Goal: Task Accomplishment & Management: Use online tool/utility

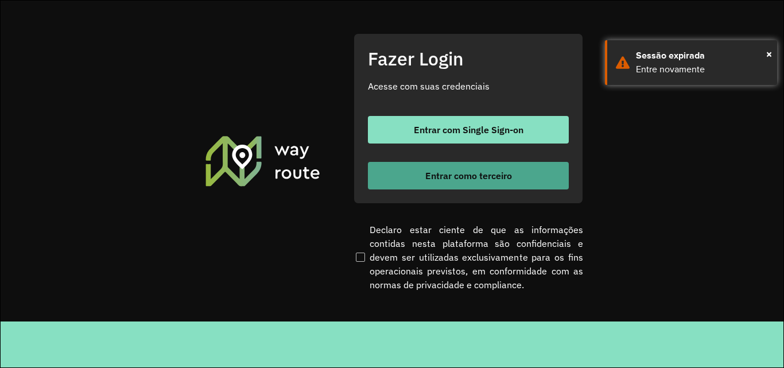
click at [460, 171] on span "Entrar como terceiro" at bounding box center [468, 175] width 87 height 9
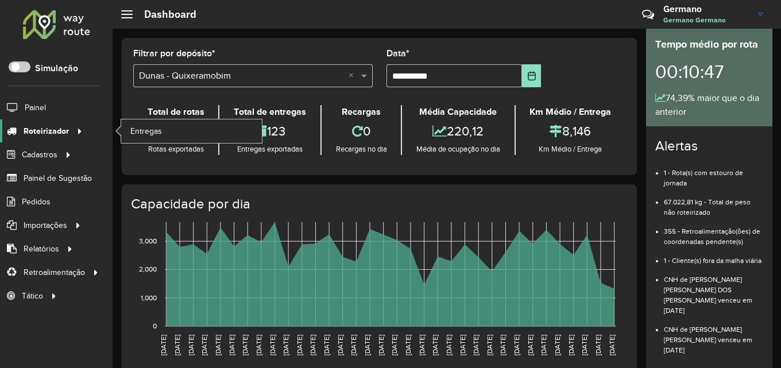
click at [59, 130] on span "Roteirizador" at bounding box center [46, 131] width 45 height 12
click at [150, 135] on span "Entregas" at bounding box center [146, 131] width 33 height 12
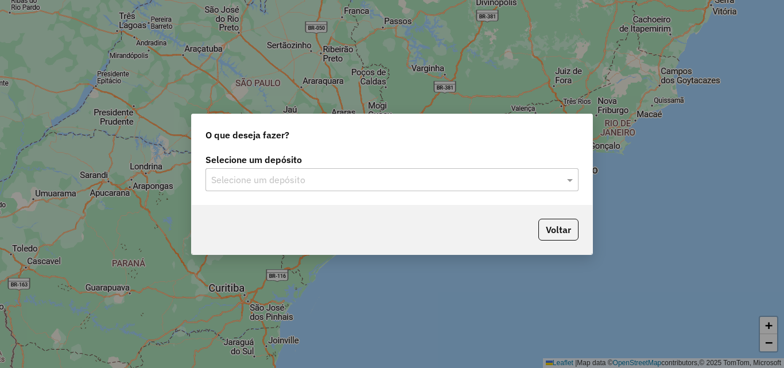
click at [447, 183] on input "text" at bounding box center [380, 180] width 339 height 14
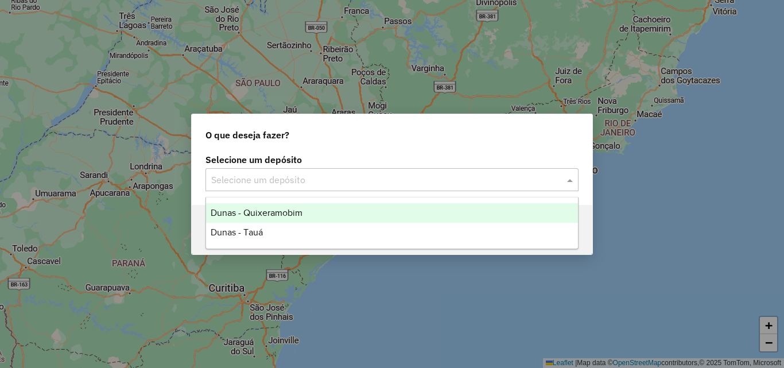
click at [284, 208] on span "Dunas - Quixeramobim" at bounding box center [257, 213] width 92 height 10
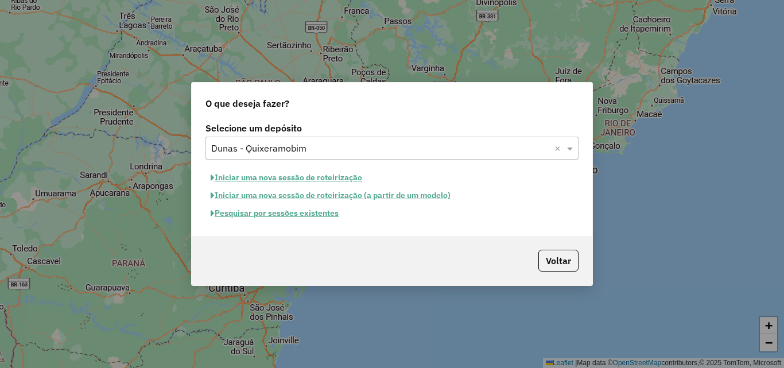
click at [335, 215] on button "Pesquisar por sessões existentes" at bounding box center [275, 213] width 138 height 18
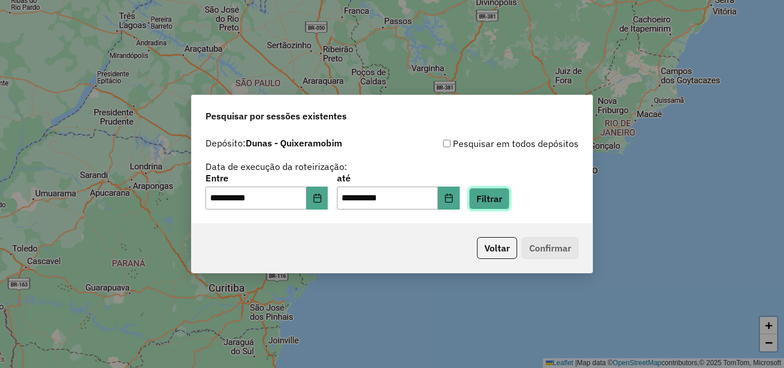
click at [510, 201] on button "Filtrar" at bounding box center [489, 199] width 41 height 22
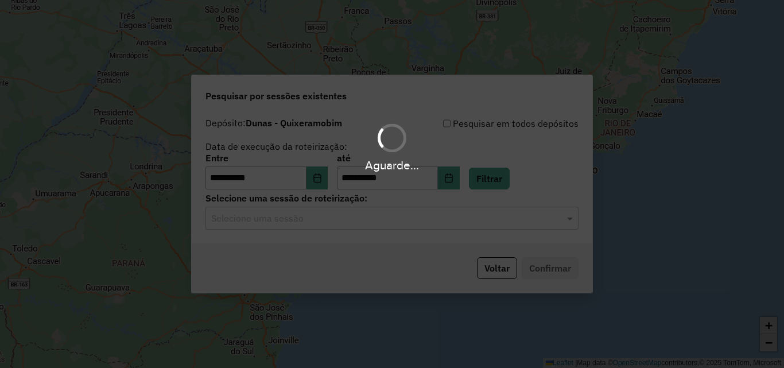
click at [488, 227] on div "Aguarde..." at bounding box center [392, 184] width 784 height 368
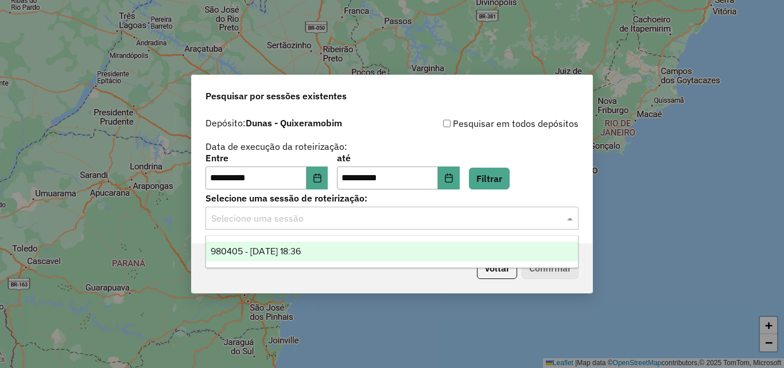
click at [502, 220] on input "text" at bounding box center [380, 219] width 339 height 14
click at [341, 239] on ng-dropdown-panel "980405 - 16/08/2025 18:36" at bounding box center [392, 251] width 373 height 33
drag, startPoint x: 342, startPoint y: 251, endPoint x: 391, endPoint y: 251, distance: 49.4
click at [342, 251] on div "980405 - 16/08/2025 18:36" at bounding box center [392, 252] width 372 height 20
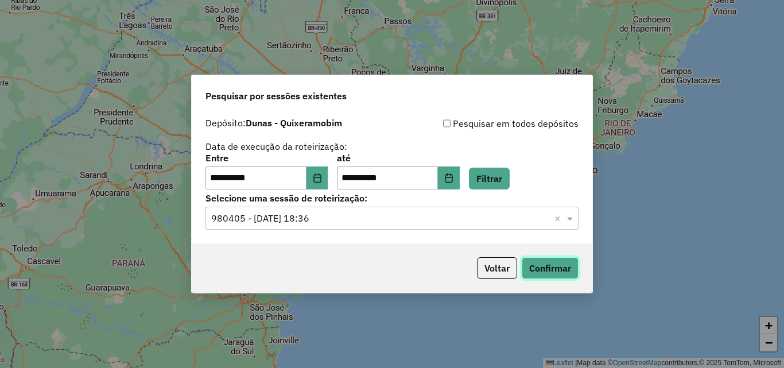
click at [545, 262] on button "Confirmar" at bounding box center [550, 268] width 57 height 22
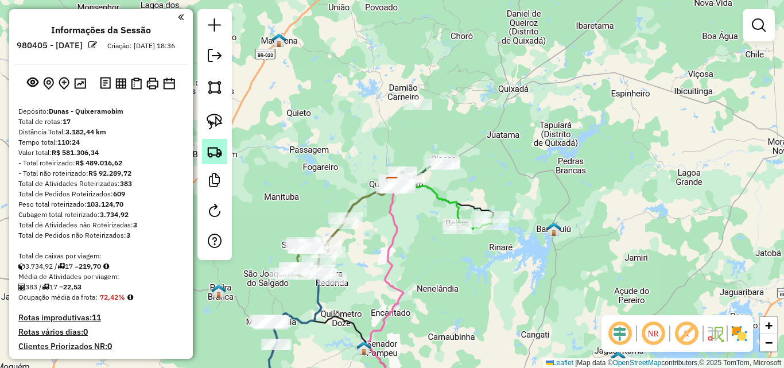
click at [215, 156] on img at bounding box center [215, 152] width 16 height 16
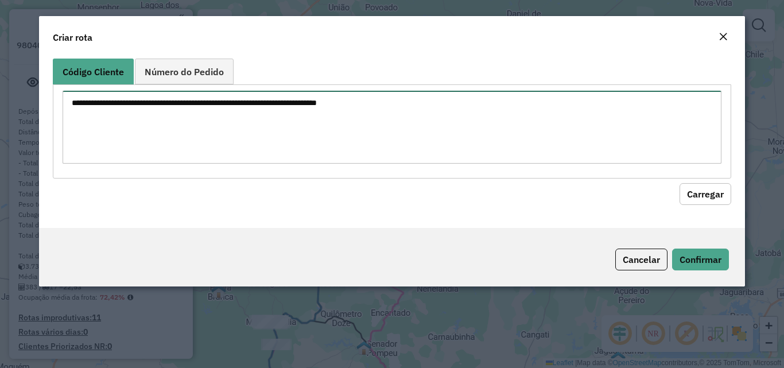
click at [573, 144] on textarea at bounding box center [392, 127] width 658 height 73
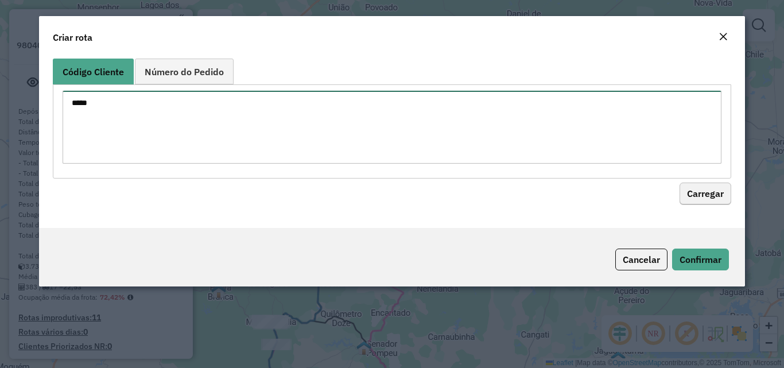
type textarea "****"
click at [697, 187] on button "Carregar" at bounding box center [706, 194] width 52 height 22
click at [697, 191] on button "Carregar" at bounding box center [706, 194] width 52 height 22
click at [650, 249] on button "Cancelar" at bounding box center [641, 260] width 52 height 22
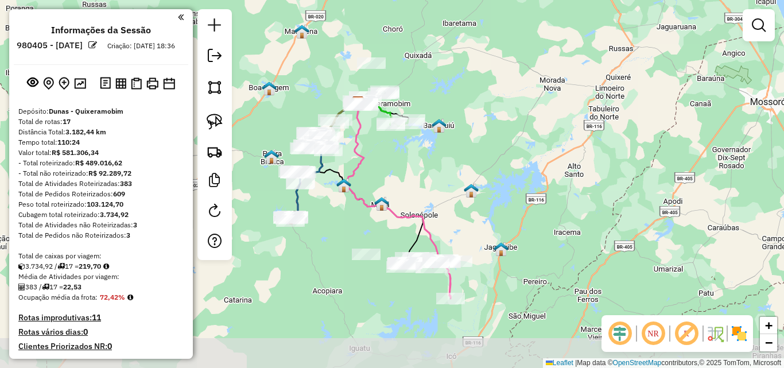
drag, startPoint x: 442, startPoint y: 192, endPoint x: 431, endPoint y: 134, distance: 59.1
click at [431, 134] on div "Janela de atendimento Grade de atendimento Capacidade Transportadoras Veículos …" at bounding box center [392, 184] width 784 height 368
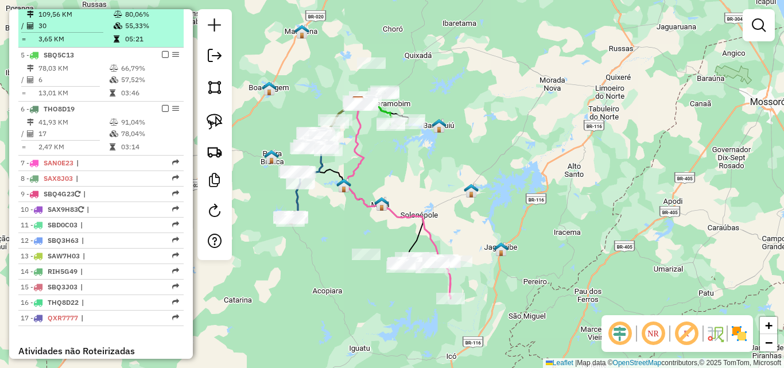
scroll to position [631, 0]
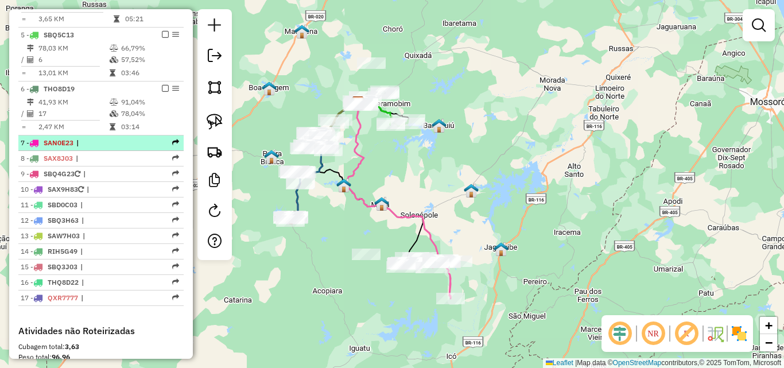
click at [100, 148] on span "|" at bounding box center [102, 143] width 53 height 10
select select "**********"
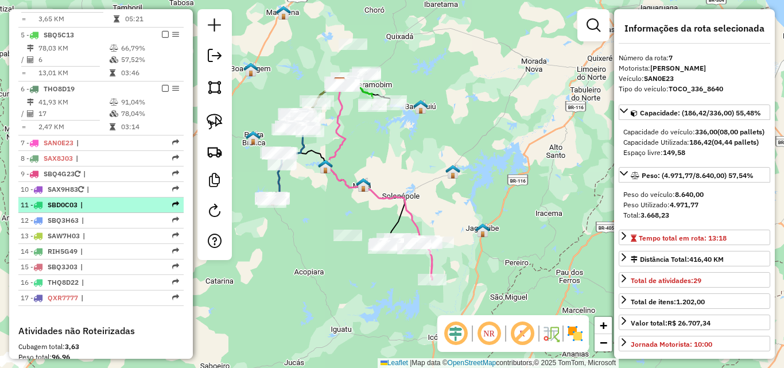
click at [99, 210] on span "|" at bounding box center [106, 205] width 53 height 10
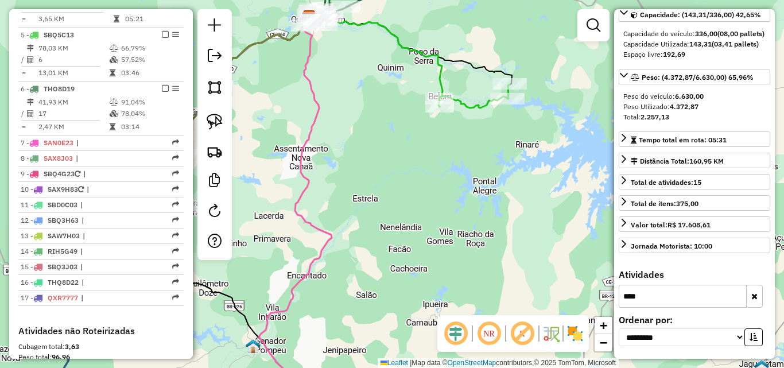
scroll to position [119, 0]
drag, startPoint x: 668, startPoint y: 119, endPoint x: 687, endPoint y: 201, distance: 84.1
click at [667, 121] on div "**********" at bounding box center [694, 184] width 161 height 350
type input "****"
click at [213, 152] on img at bounding box center [215, 152] width 16 height 16
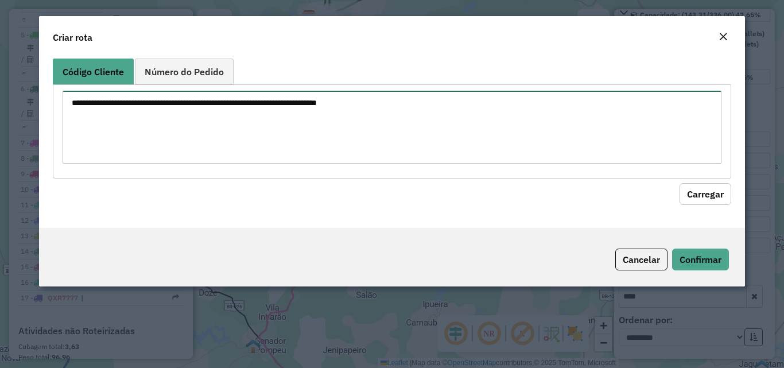
click at [330, 123] on textarea at bounding box center [392, 127] width 658 height 73
click at [718, 194] on button "Carregar" at bounding box center [706, 194] width 52 height 22
click at [130, 107] on textarea "***" at bounding box center [392, 127] width 658 height 73
type textarea "*"
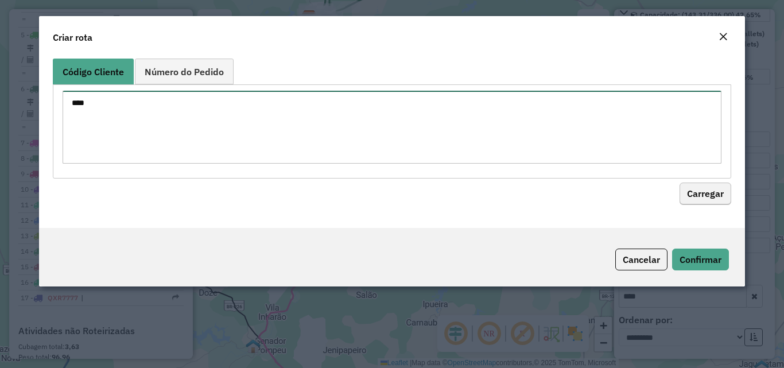
type textarea "****"
click at [706, 197] on button "Carregar" at bounding box center [706, 194] width 52 height 22
click at [241, 99] on textarea "****" at bounding box center [392, 127] width 658 height 73
